Goal: Task Accomplishment & Management: Use online tool/utility

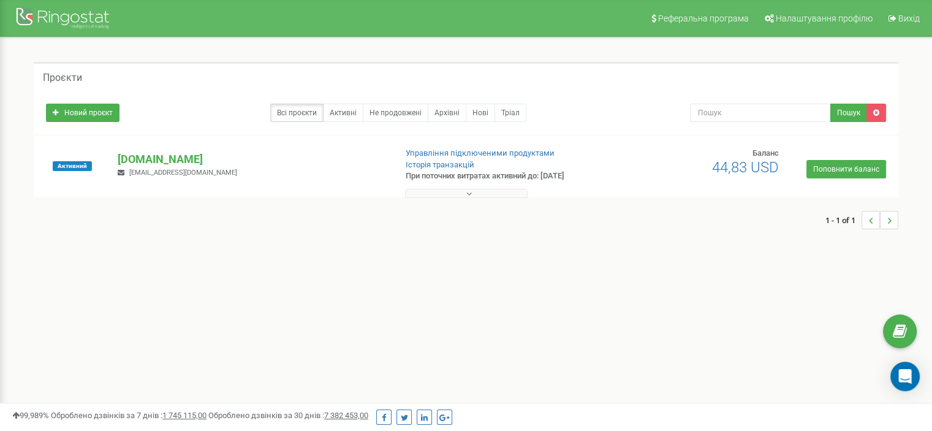
click at [392, 257] on div "Проєкти Новий проєкт Всі проєкти Активні Не продовжені Архівні [GEOGRAPHIC_DATA…" at bounding box center [466, 151] width 914 height 229
click at [172, 159] on p "[DOMAIN_NAME]" at bounding box center [252, 159] width 268 height 16
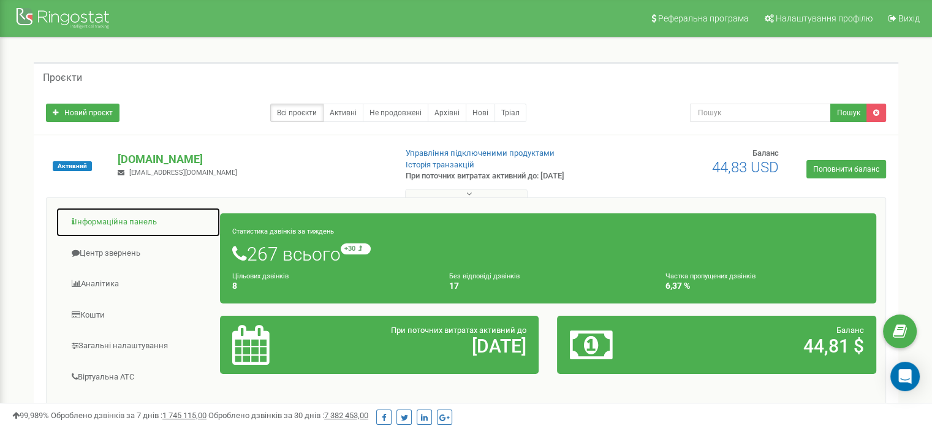
click at [115, 232] on link "Інформаційна панель" at bounding box center [138, 222] width 165 height 30
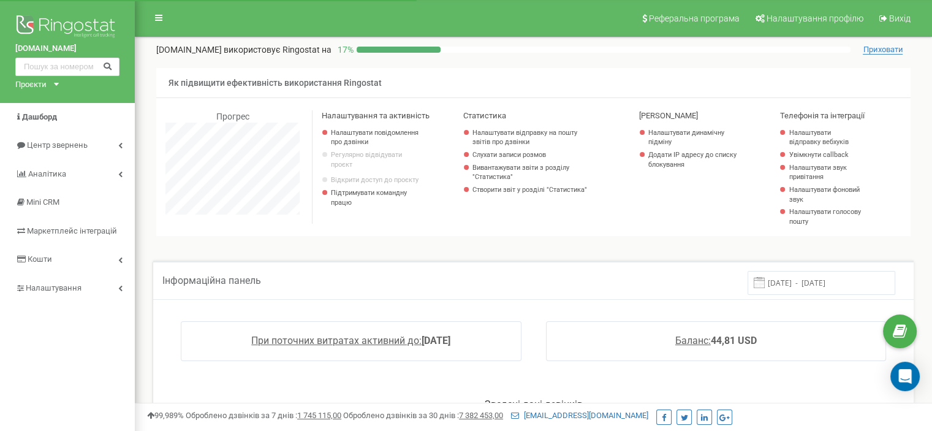
scroll to position [735, 797]
click at [50, 115] on span "Дашборд" at bounding box center [39, 116] width 35 height 9
click at [51, 143] on span "Центр звернень" at bounding box center [56, 144] width 59 height 9
click at [74, 149] on span "Центр звернень" at bounding box center [56, 144] width 59 height 9
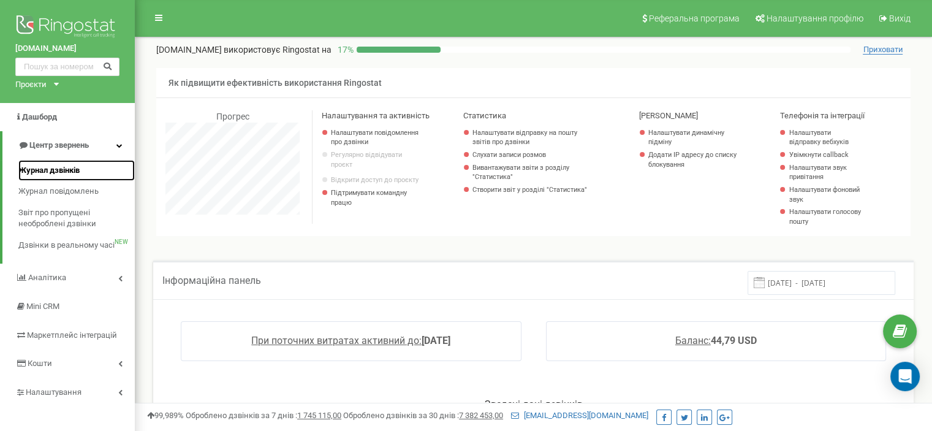
click at [64, 166] on span "Журнал дзвінків" at bounding box center [48, 171] width 61 height 12
click at [65, 163] on link "Журнал дзвінків" at bounding box center [76, 170] width 116 height 21
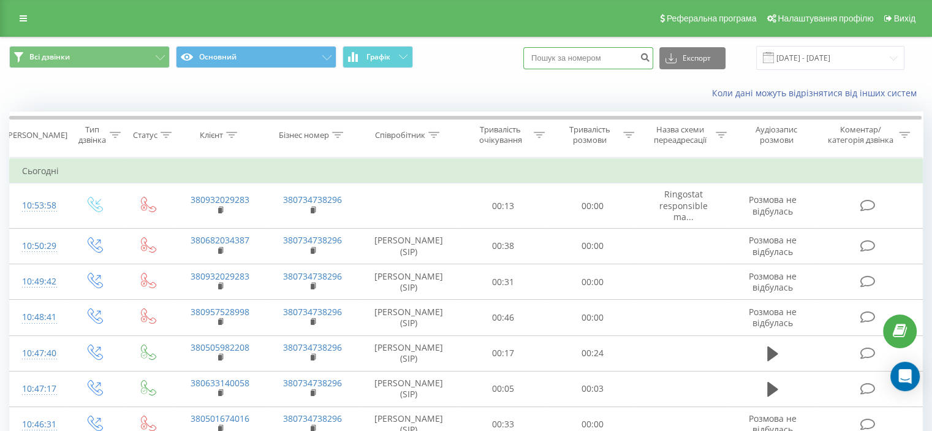
click at [566, 54] on input at bounding box center [588, 58] width 130 height 22
paste input "0635811821"
type input "0635811821"
click at [650, 56] on button "submit" at bounding box center [645, 58] width 17 height 22
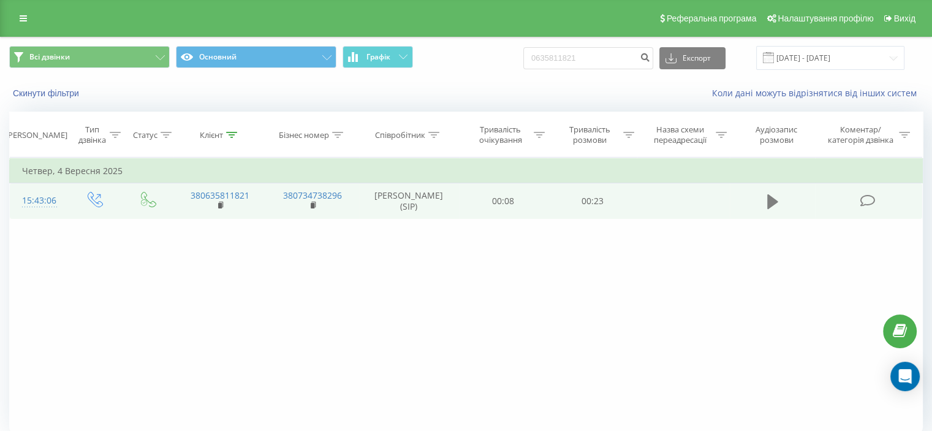
click at [777, 210] on icon at bounding box center [772, 201] width 11 height 17
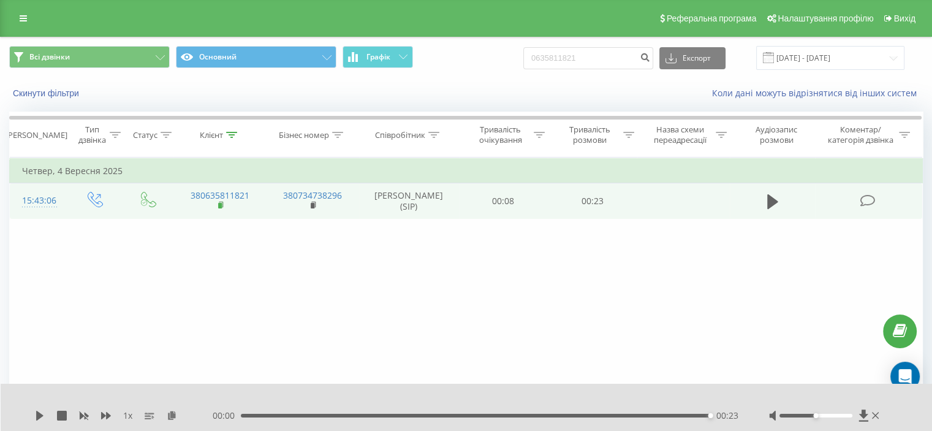
click at [222, 210] on icon at bounding box center [221, 205] width 7 height 9
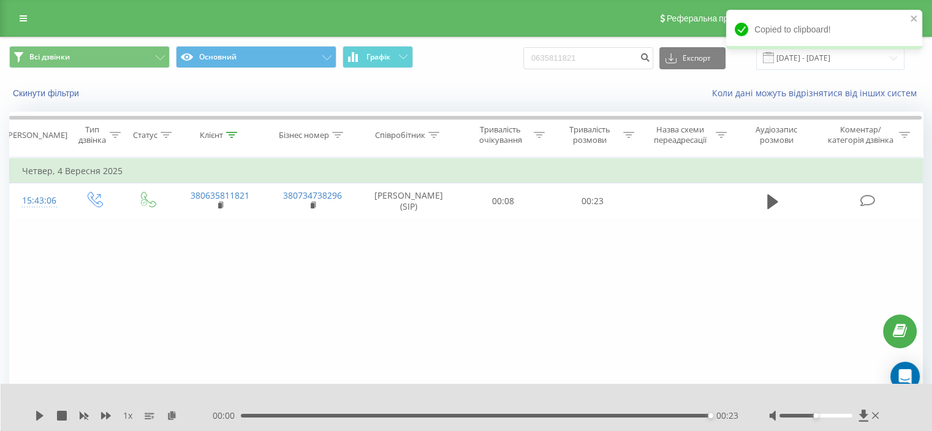
click at [484, 73] on div "Всі дзвінки Основний Графік 0635811821 Експорт .csv .xls .xlsx 22.06.2025 - 22.…" at bounding box center [466, 57] width 931 height 41
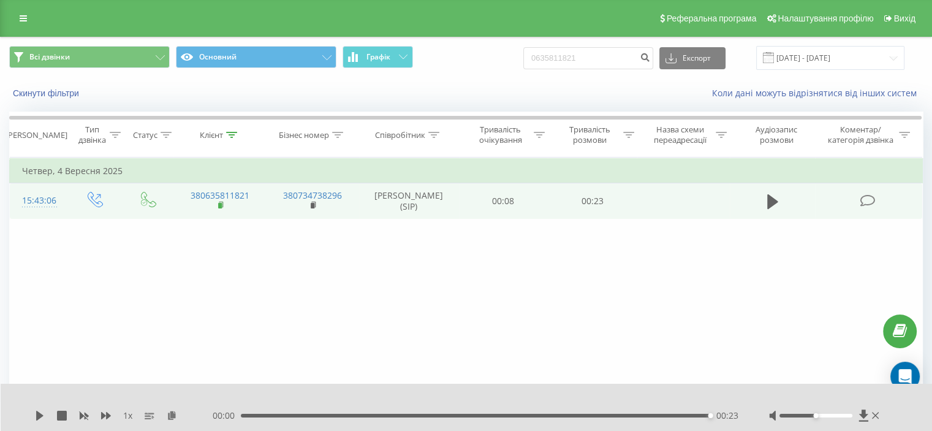
click at [220, 208] on rect at bounding box center [220, 206] width 4 height 6
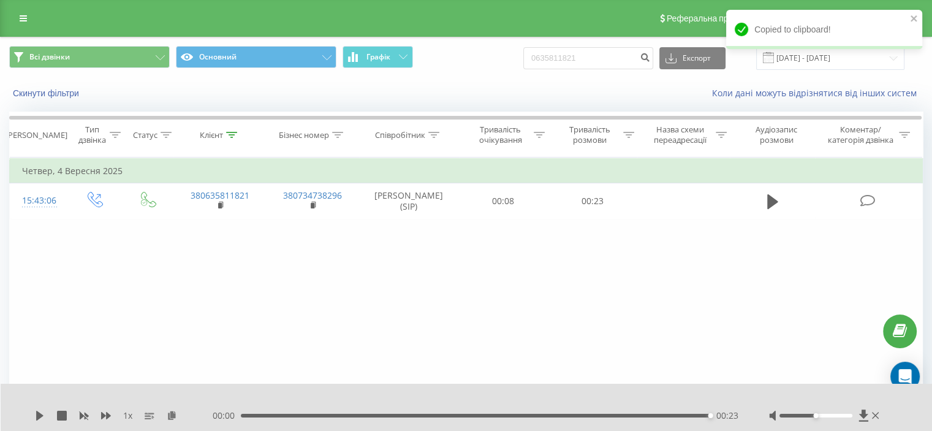
click at [276, 310] on div "Фільтрувати за умовою Дорівнює Введіть значення Скасувати OK Фільтрувати за умо…" at bounding box center [466, 296] width 914 height 276
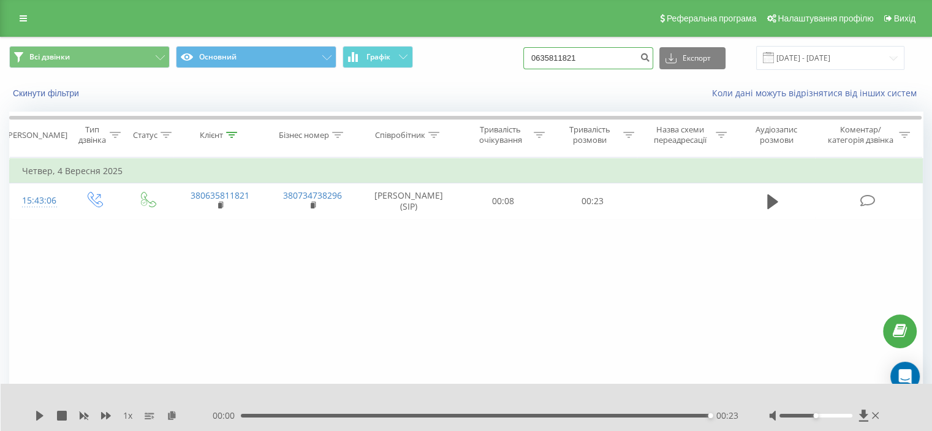
click at [624, 48] on input "0635811821" at bounding box center [588, 58] width 130 height 22
paste input "38"
click at [557, 58] on input "380635811821" at bounding box center [588, 58] width 130 height 22
type input "0635811821"
click at [653, 56] on button "submit" at bounding box center [645, 58] width 17 height 22
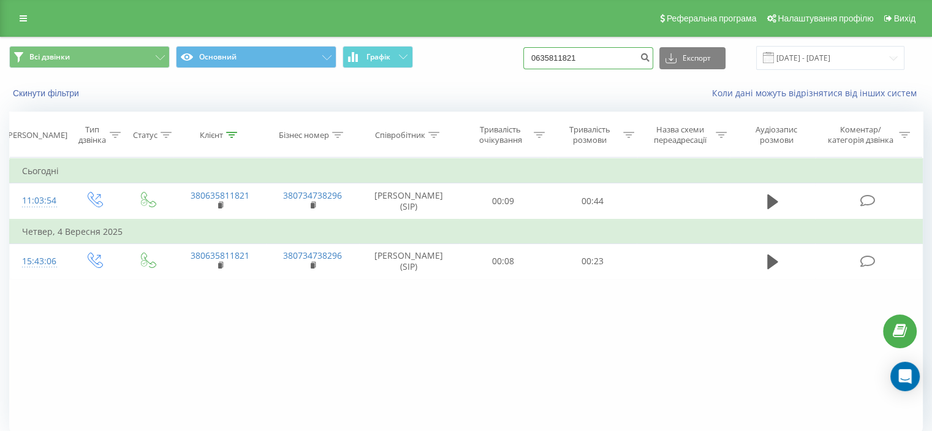
click at [598, 60] on input "0635811821" at bounding box center [588, 58] width 130 height 22
paste input "970527067"
type input "0970527067"
click at [653, 51] on button "submit" at bounding box center [645, 58] width 17 height 22
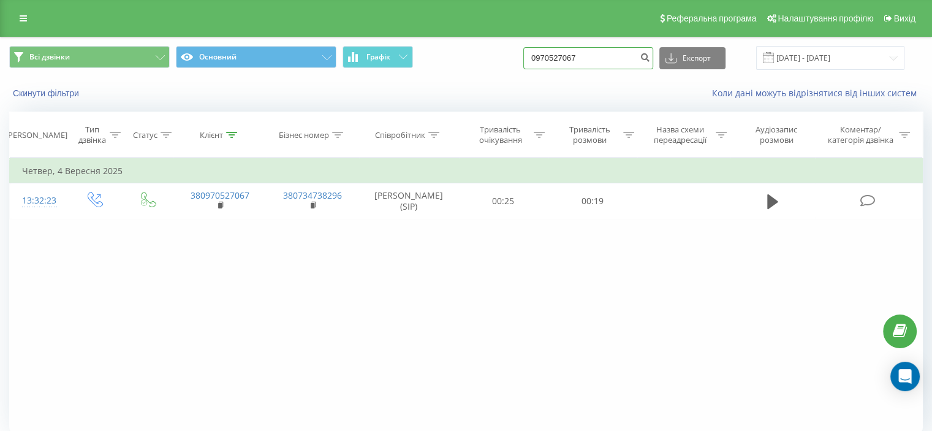
click at [561, 58] on input "0970527067" at bounding box center [588, 58] width 130 height 22
type input "0635811821"
click at [650, 53] on icon "submit" at bounding box center [645, 55] width 10 height 7
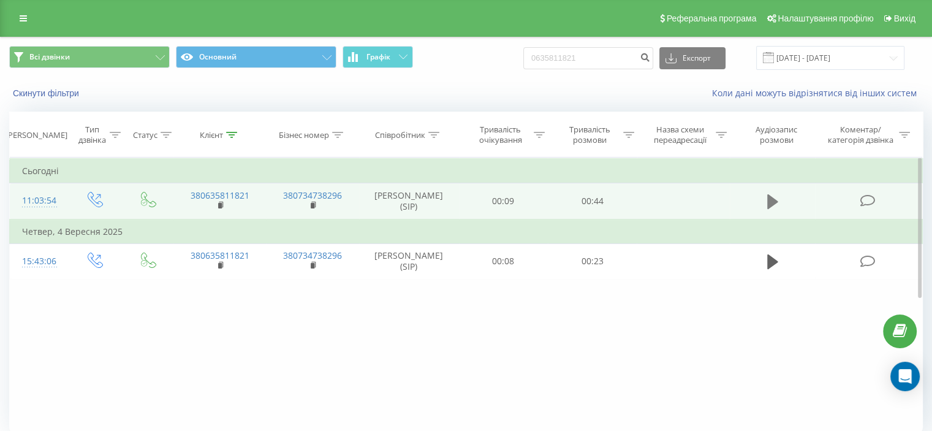
click at [777, 198] on icon at bounding box center [772, 201] width 11 height 17
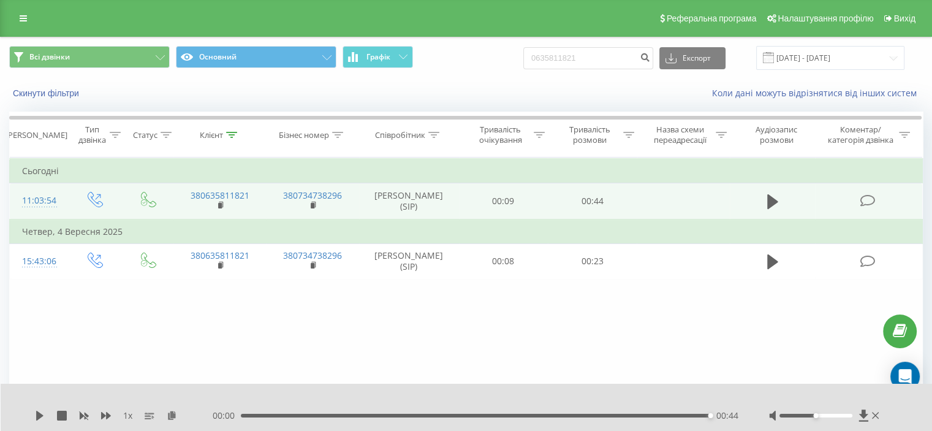
click at [506, 85] on div "Скинути фільтри Коли дані можуть відрізнятися вiд інших систем" at bounding box center [466, 92] width 931 height 29
click at [601, 55] on input "0635811821" at bounding box center [588, 58] width 130 height 22
paste input "970527067"
type input "0970527067"
click at [650, 56] on icon "submit" at bounding box center [645, 55] width 10 height 7
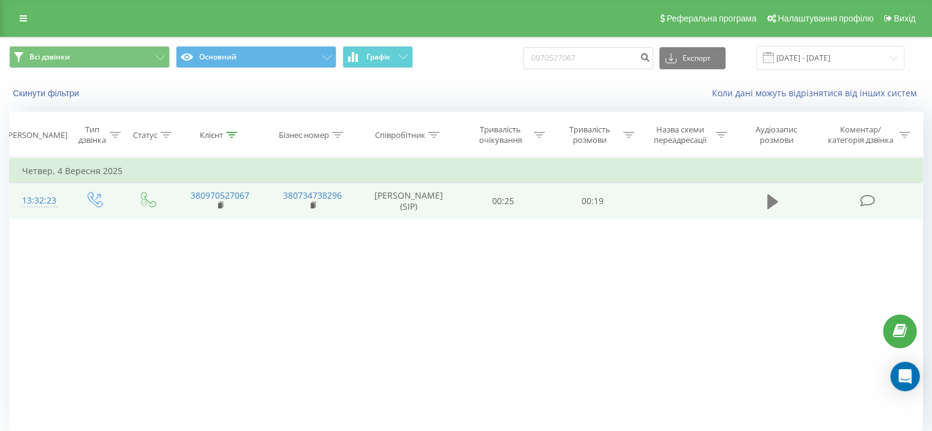
click at [768, 204] on icon at bounding box center [772, 201] width 11 height 15
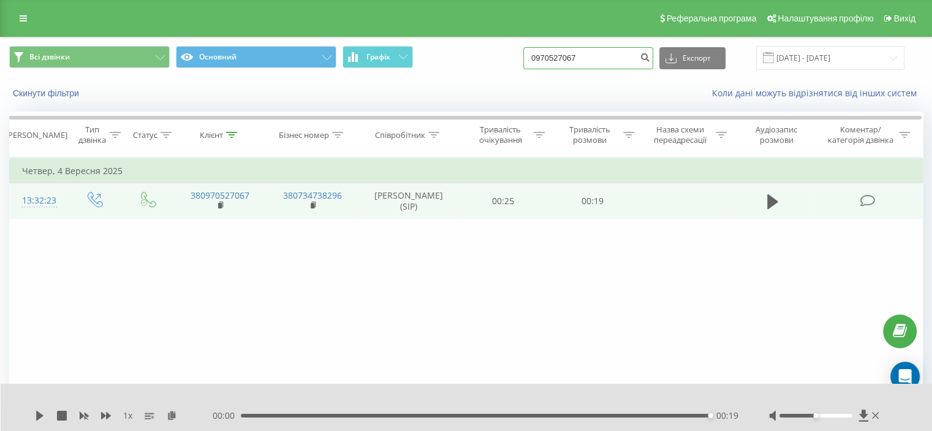
click at [610, 59] on input "0970527067" at bounding box center [588, 58] width 130 height 22
paste input "[PHONE_NUMBER]"
click at [559, 58] on input "[PHONE_NUMBER]" at bounding box center [588, 58] width 130 height 22
type input "0970852952"
click at [650, 52] on button "submit" at bounding box center [645, 58] width 17 height 22
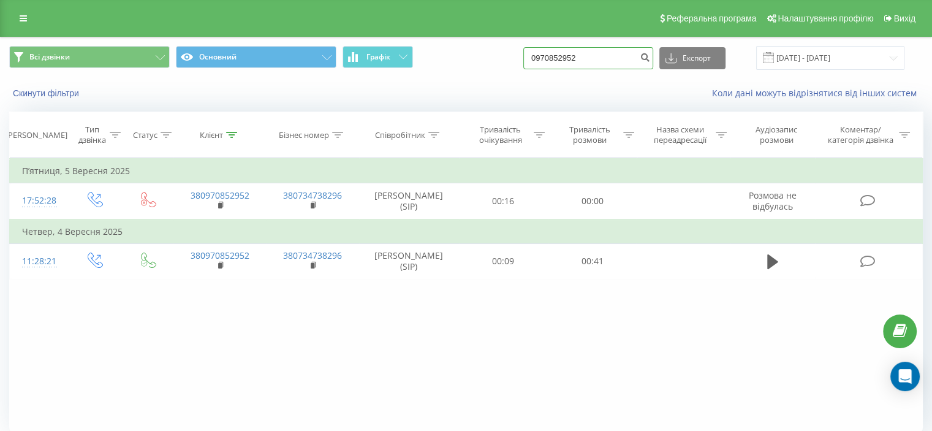
click at [618, 63] on input "0970852952" at bounding box center [588, 58] width 130 height 22
paste input "+38"
click at [562, 58] on input "+30970852952" at bounding box center [588, 58] width 130 height 22
type input "0970852952"
click at [653, 61] on button "submit" at bounding box center [645, 58] width 17 height 22
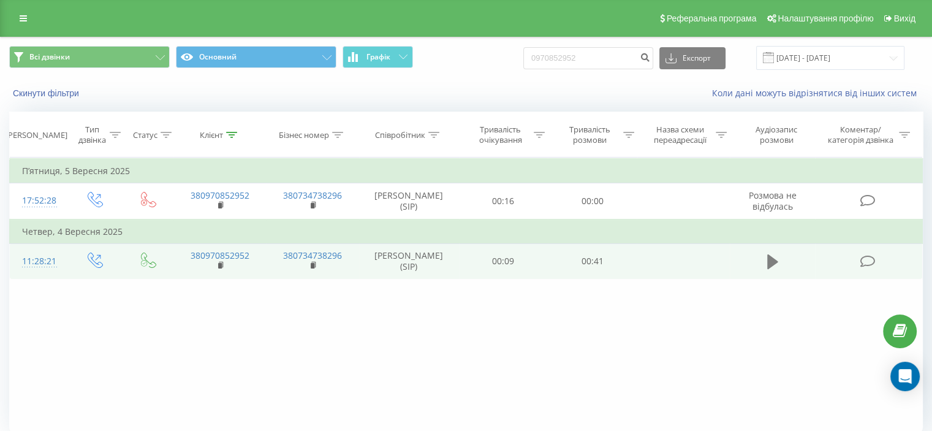
click at [775, 270] on icon at bounding box center [772, 261] width 11 height 17
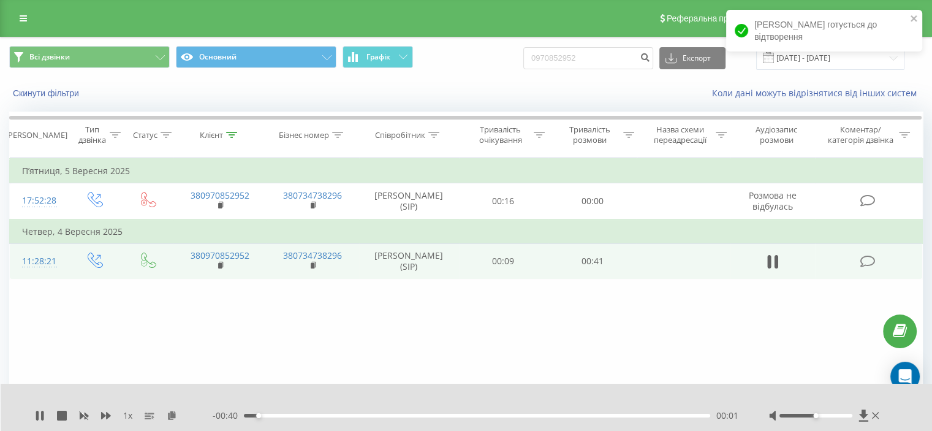
click at [476, 83] on div "Скинути фільтри Коли дані можуть відрізнятися вiд інших систем" at bounding box center [466, 92] width 931 height 29
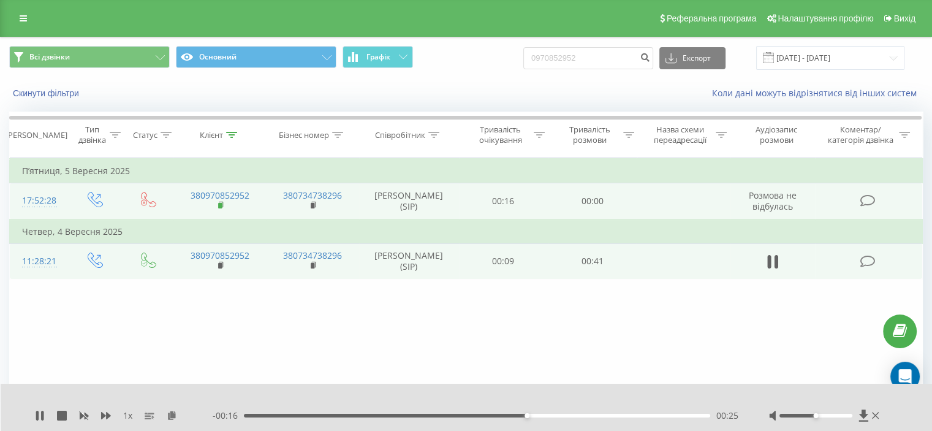
click at [221, 208] on rect at bounding box center [220, 206] width 4 height 6
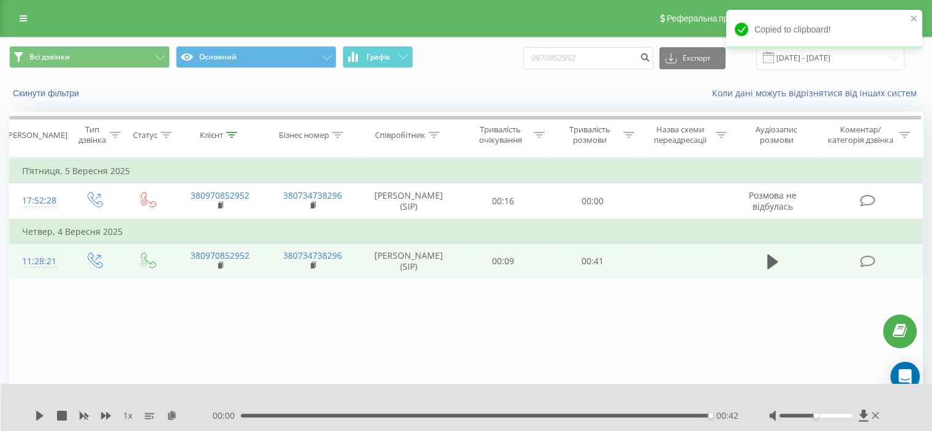
click at [495, 93] on div "Коли дані можуть відрізнятися вiд інших систем" at bounding box center [641, 93] width 582 height 12
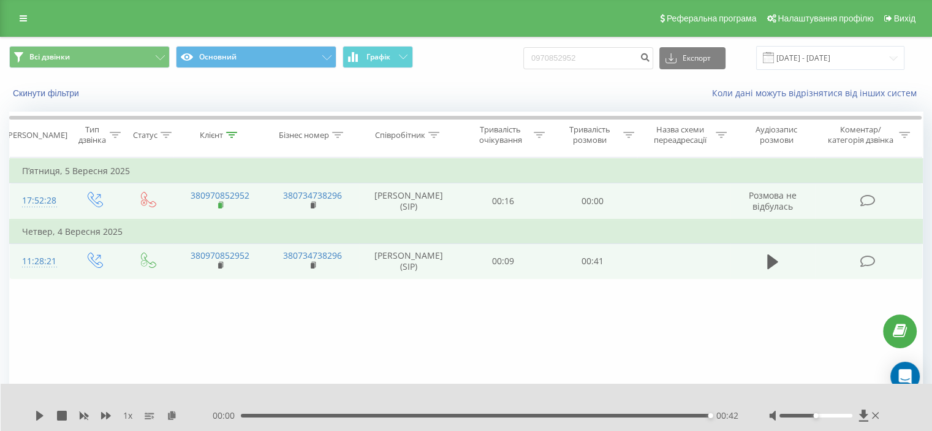
click at [223, 210] on icon at bounding box center [221, 205] width 7 height 9
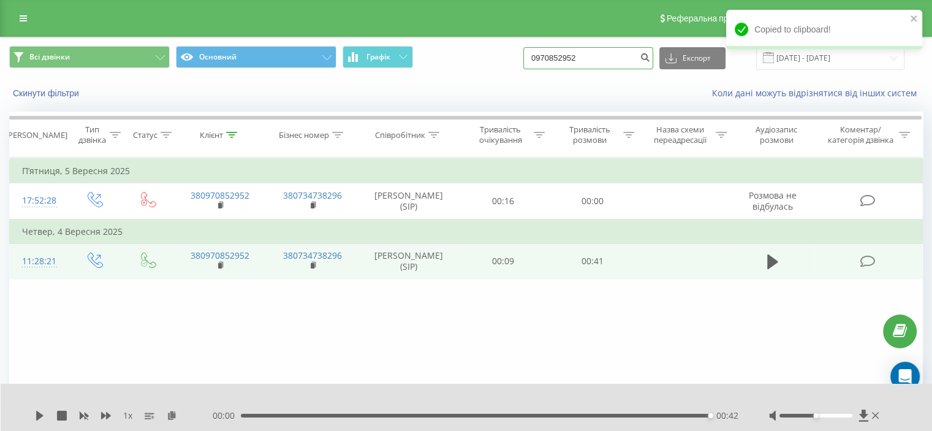
click at [614, 54] on input "0970852952" at bounding box center [588, 58] width 130 height 22
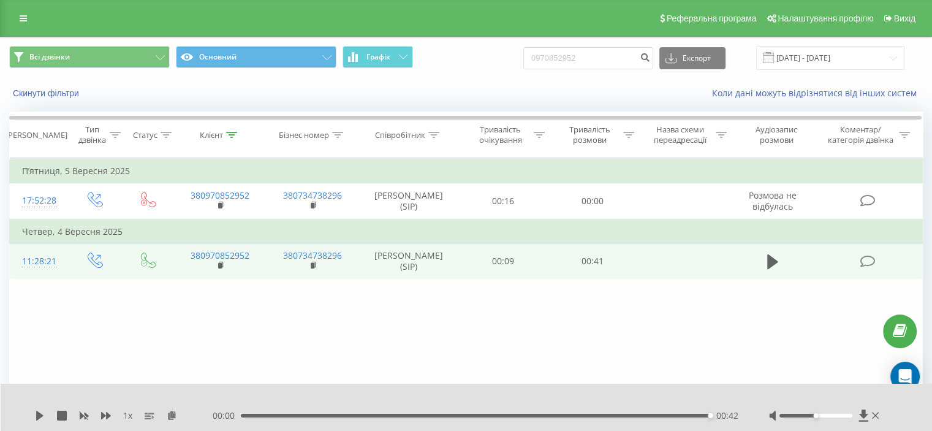
click at [473, 94] on div "Коли дані можуть відрізнятися вiд інших систем" at bounding box center [641, 93] width 582 height 12
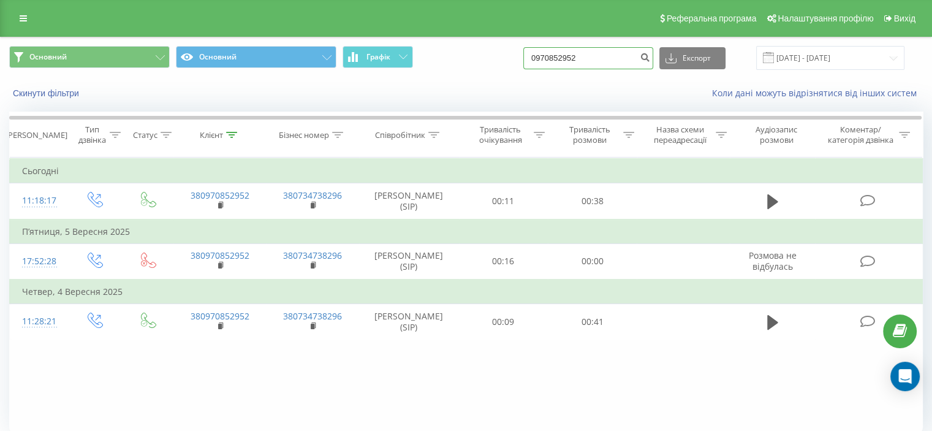
click at [604, 62] on input "0970852952" at bounding box center [588, 58] width 130 height 22
paste input "33621844"
type input "0933621844"
click at [650, 59] on icon "submit" at bounding box center [645, 55] width 10 height 7
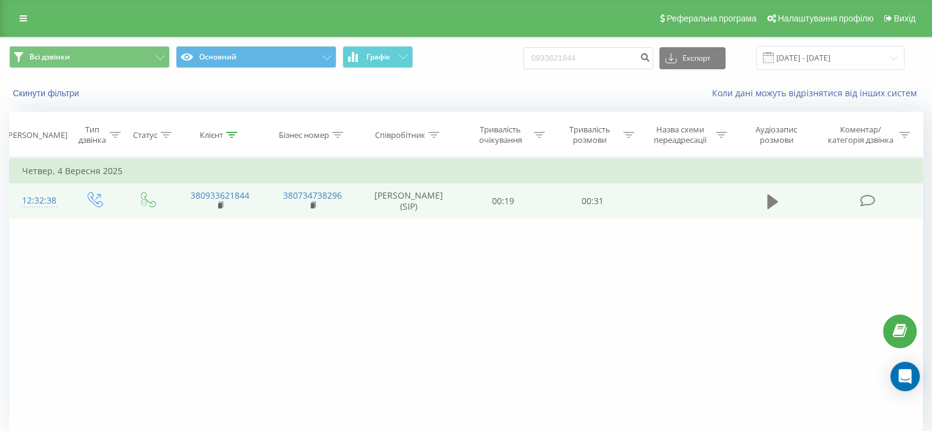
click at [777, 210] on icon at bounding box center [772, 201] width 11 height 17
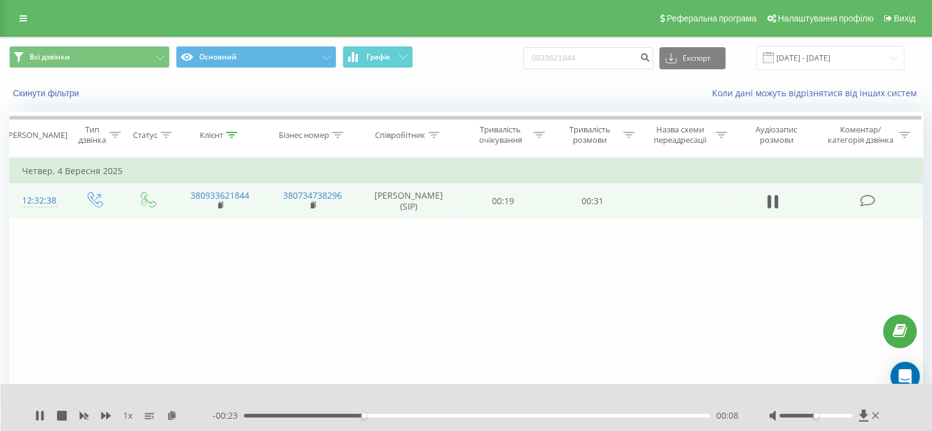
click at [640, 344] on div "Фільтрувати за умовою Дорівнює Введіть значення Скасувати OK Фільтрувати за умо…" at bounding box center [466, 296] width 914 height 276
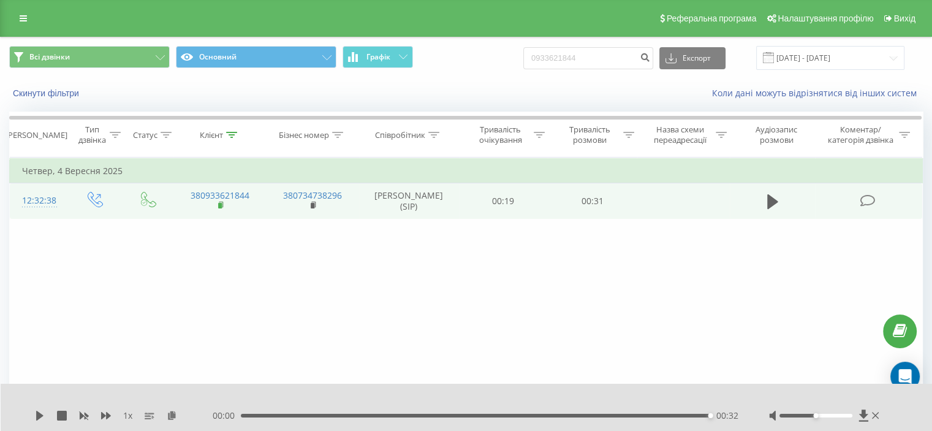
click at [220, 208] on rect at bounding box center [220, 206] width 4 height 6
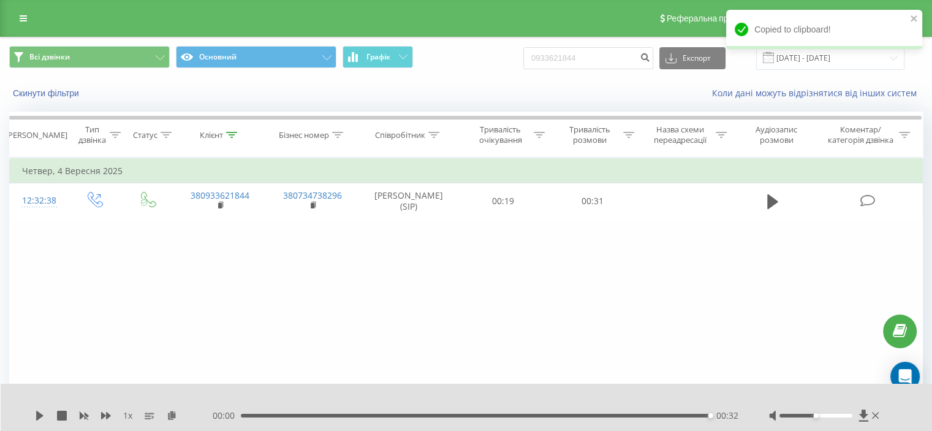
click at [519, 83] on div "Скинути фільтри Коли дані можуть відрізнятися вiд інших систем" at bounding box center [466, 92] width 931 height 29
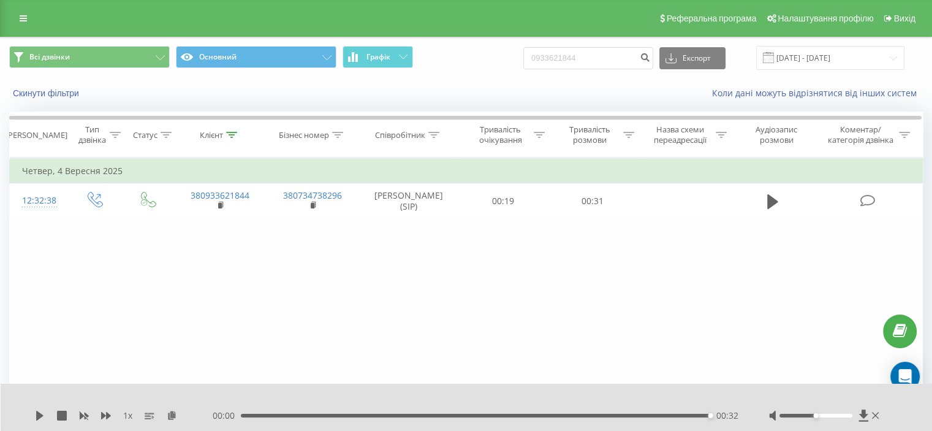
click at [481, 68] on div "Всі дзвінки Основний Графік 0933621844 Експорт .csv .xls .xlsx [DATE] - [DATE]" at bounding box center [466, 58] width 914 height 24
click at [618, 50] on input "0933621844" at bounding box center [588, 58] width 130 height 22
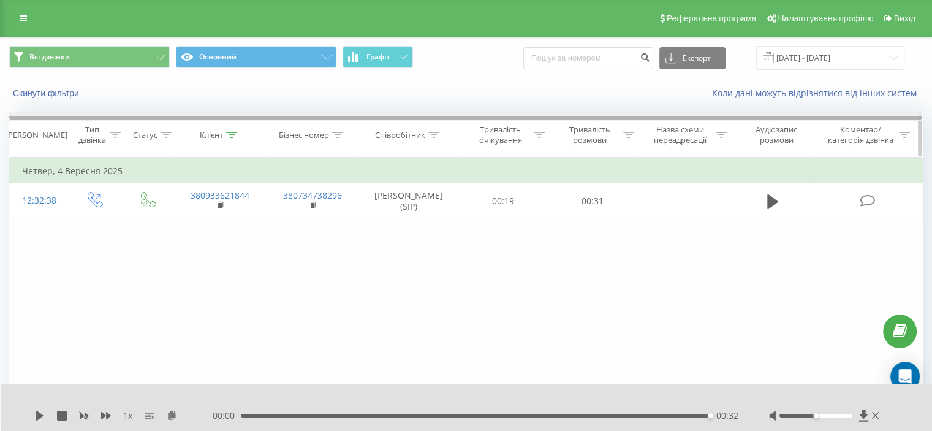
click at [494, 112] on div at bounding box center [465, 116] width 913 height 9
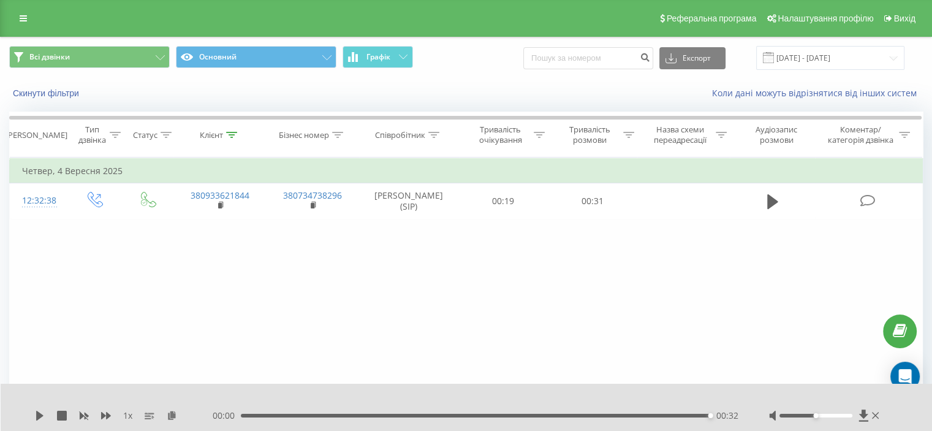
click at [469, 89] on div "Коли дані можуть відрізнятися вiд інших систем" at bounding box center [641, 93] width 582 height 12
